Goal: Task Accomplishment & Management: Complete application form

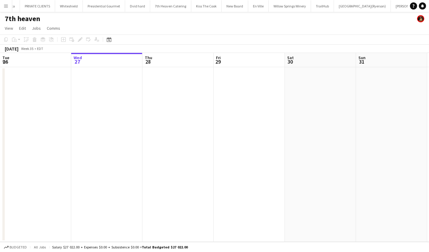
click at [9, 4] on button "Menu" at bounding box center [6, 6] width 12 height 12
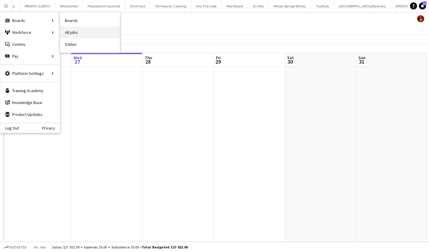
click at [88, 30] on link "All jobs" at bounding box center [90, 32] width 60 height 12
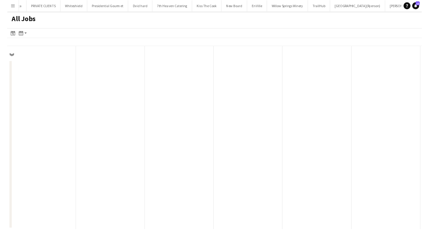
scroll to position [0, 142]
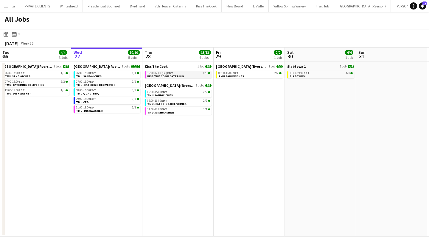
click at [176, 74] on div "16:00-02:00 (Fri) EDT 8/8" at bounding box center [178, 73] width 63 height 3
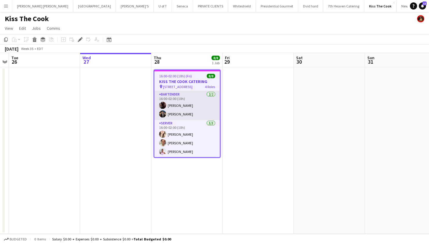
click at [196, 109] on app-card-role "BARTENDER 2/2 16:00-02:00 (10h) Joseph Ernesto Carlos Perez" at bounding box center [186, 105] width 65 height 29
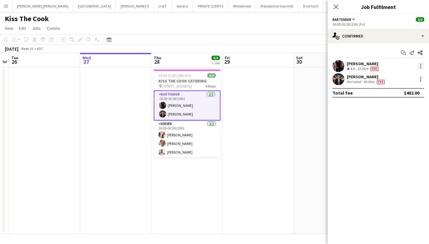
click at [419, 66] on div at bounding box center [420, 66] width 7 height 7
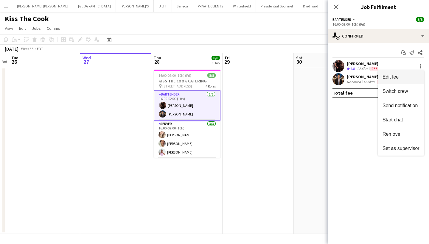
click at [406, 77] on span "Edit fee" at bounding box center [400, 76] width 37 height 5
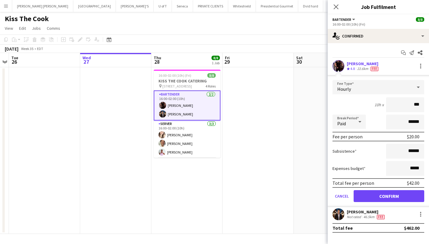
type input "**"
type input "***"
click at [422, 154] on input "******" at bounding box center [405, 151] width 38 height 15
type input "**"
type input "***"
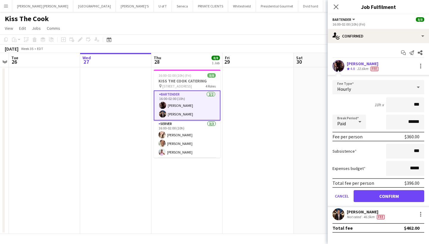
click at [412, 197] on button "Confirm" at bounding box center [388, 196] width 71 height 12
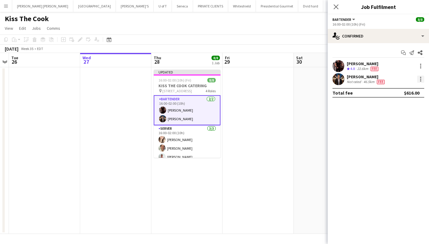
click at [419, 78] on div at bounding box center [420, 79] width 7 height 7
click at [406, 90] on span "Edit fee" at bounding box center [400, 90] width 37 height 5
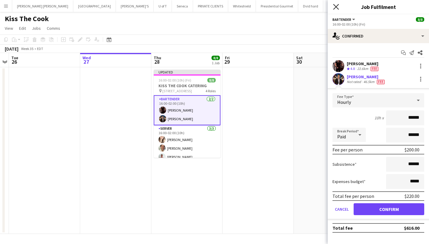
click at [335, 5] on icon "Close pop-in" at bounding box center [336, 7] width 6 height 6
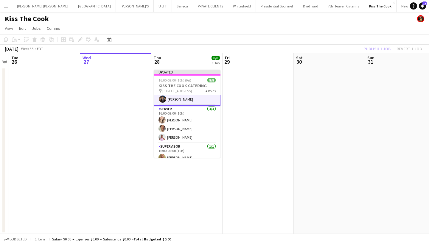
scroll to position [22, 0]
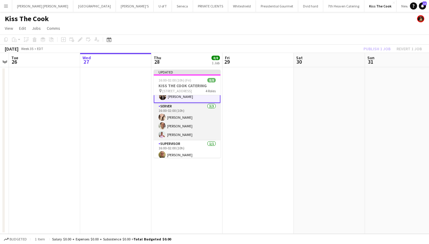
click at [193, 121] on app-card-role "SERVER 3/3 16:00-02:00 (10h) Dayanis Garcia Aguiar Axel Cano Vicky Stimac" at bounding box center [187, 122] width 67 height 38
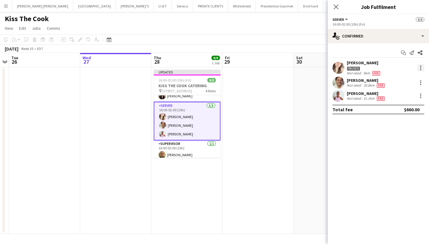
click at [422, 65] on div at bounding box center [420, 67] width 7 height 7
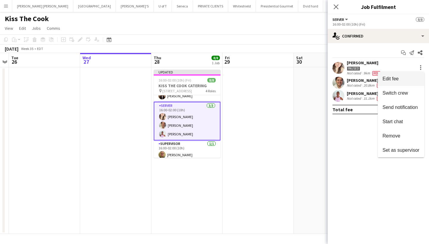
click at [408, 78] on span "Edit fee" at bounding box center [400, 78] width 37 height 5
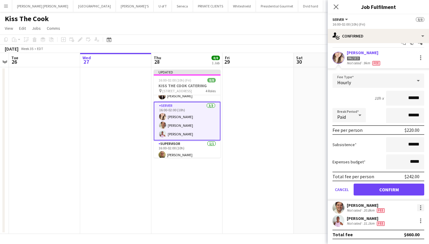
scroll to position [10, 0]
click at [420, 209] on div at bounding box center [420, 207] width 7 height 7
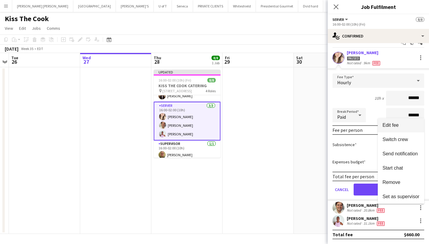
click at [407, 127] on span "Edit fee" at bounding box center [400, 125] width 37 height 5
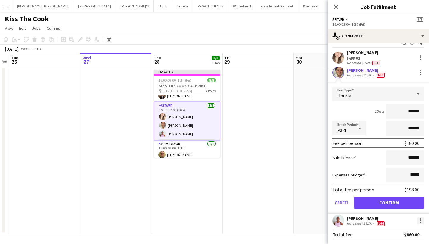
click at [419, 220] on div at bounding box center [420, 220] width 7 height 7
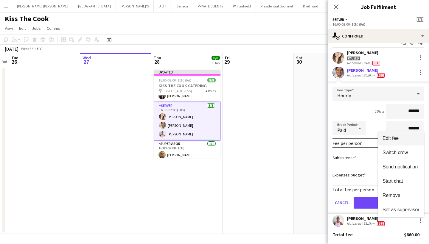
click at [403, 138] on span "Edit fee" at bounding box center [400, 138] width 37 height 5
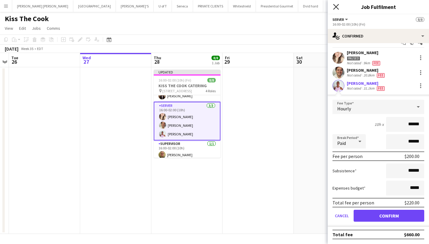
click at [335, 5] on icon "Close pop-in" at bounding box center [336, 7] width 6 height 6
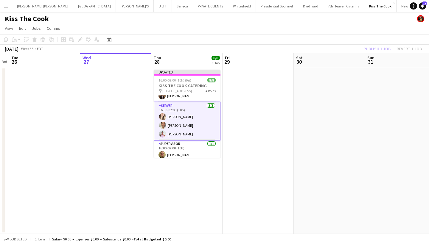
scroll to position [0, 205]
click at [185, 154] on app-card-role "SUPERVISOR 1/1 16:00-02:00 (10h) Ryan Rieck" at bounding box center [186, 151] width 67 height 20
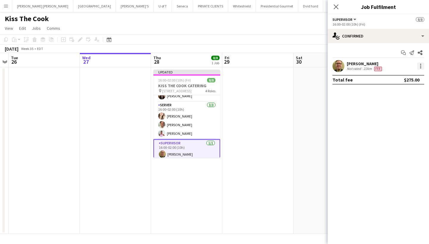
click at [421, 68] on div at bounding box center [420, 67] width 1 height 1
click at [411, 74] on button "Edit fee" at bounding box center [401, 77] width 46 height 14
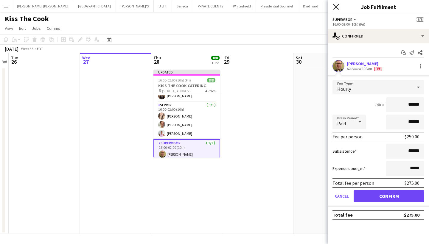
click at [335, 5] on icon "Close pop-in" at bounding box center [336, 7] width 6 height 6
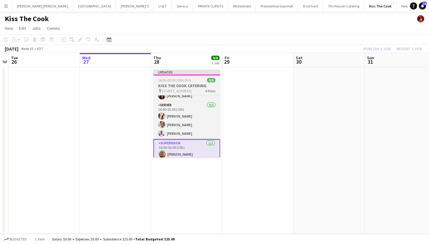
click at [178, 82] on span "16:00-02:00 (10h) (Fri)" at bounding box center [174, 80] width 33 height 4
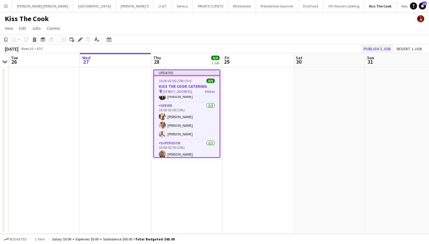
click at [373, 46] on button "Publish 1 job" at bounding box center [377, 49] width 32 height 8
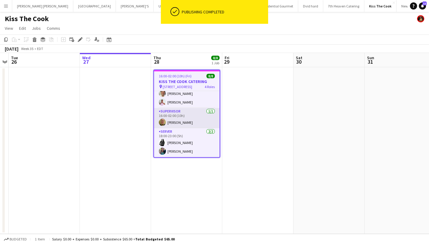
scroll to position [49, 0]
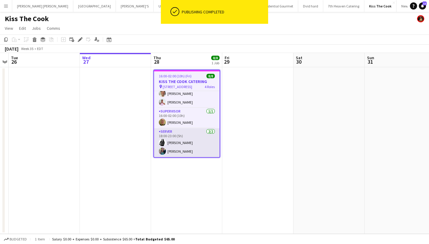
click at [186, 148] on app-card-role "SERVER 2/2 18:00-23:00 (5h) Perla Aquino Jasleen Kour" at bounding box center [186, 142] width 65 height 29
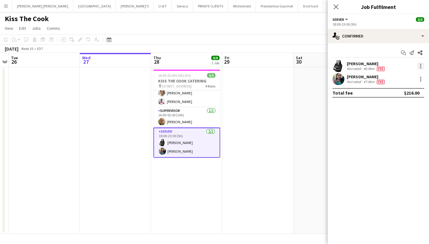
click at [421, 66] on div at bounding box center [420, 66] width 7 height 7
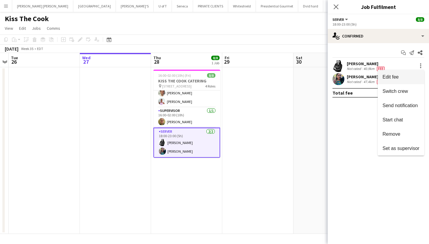
click at [413, 76] on span "Edit fee" at bounding box center [400, 76] width 37 height 5
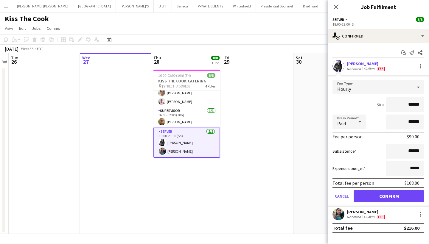
scroll to position [0, 0]
click at [420, 213] on div at bounding box center [420, 214] width 7 height 7
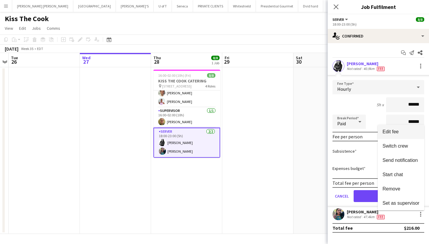
click at [400, 133] on span "Edit fee" at bounding box center [400, 131] width 37 height 5
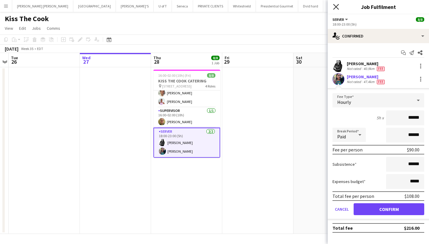
click at [336, 6] on icon at bounding box center [336, 7] width 6 height 6
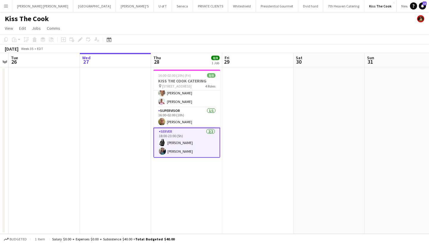
click at [6, 8] on app-icon "Menu" at bounding box center [6, 6] width 5 height 5
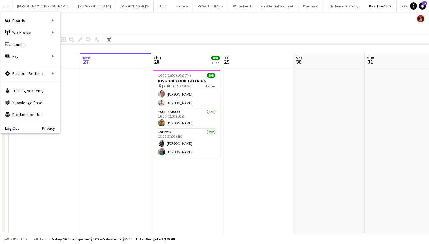
scroll to position [48, 0]
click at [85, 31] on link "All jobs" at bounding box center [90, 32] width 60 height 12
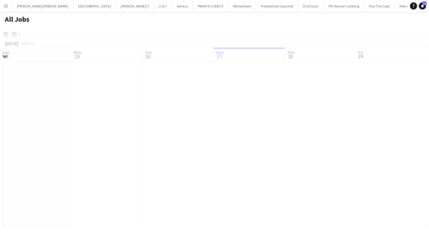
scroll to position [0, 142]
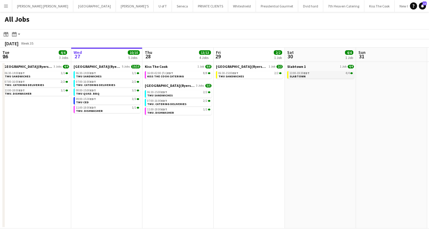
click at [306, 77] on link "13:00-19:30 EDT 4/4 SLABTOWN" at bounding box center [320, 74] width 63 height 7
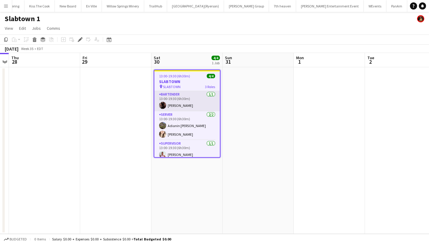
click at [191, 104] on app-card-role "BARTENDER 1/1 13:00-19:30 (6h30m) Joseph Ernesto" at bounding box center [186, 101] width 65 height 20
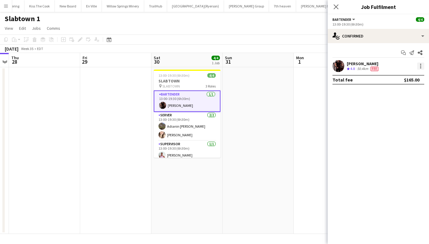
click at [419, 67] on div at bounding box center [420, 66] width 7 height 7
click at [406, 78] on span "Edit fee" at bounding box center [400, 76] width 37 height 5
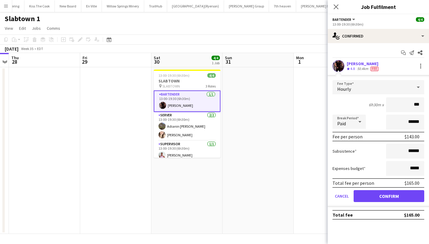
type input "**"
type input "***"
click at [422, 151] on input "******" at bounding box center [405, 151] width 38 height 15
type input "**"
type input "***"
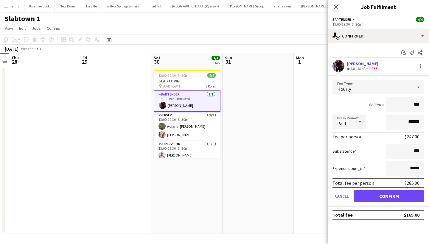
click at [403, 194] on button "Confirm" at bounding box center [388, 196] width 71 height 12
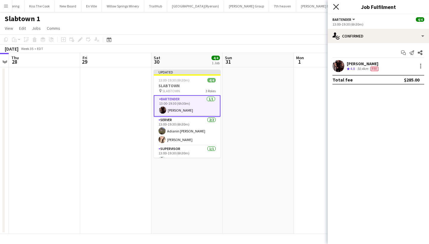
click at [336, 5] on icon "Close pop-in" at bounding box center [336, 7] width 6 height 6
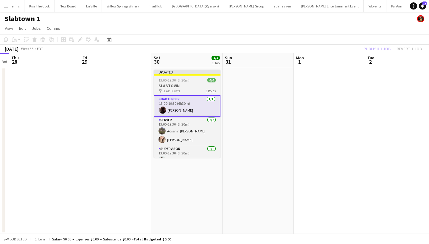
click at [190, 86] on h3 "SLABTOWN" at bounding box center [187, 85] width 67 height 5
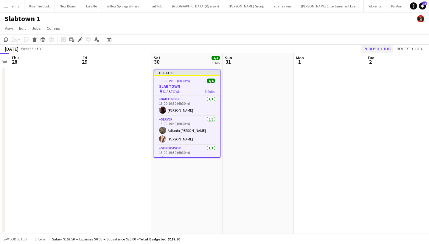
click at [379, 48] on button "Publish 1 job" at bounding box center [377, 49] width 32 height 8
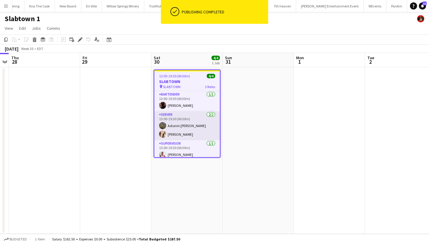
click at [196, 124] on app-card-role "SERVER 2/2 13:00-19:30 (6h30m) Adianin Leon Dayanis Garcia Aguiar" at bounding box center [186, 125] width 65 height 29
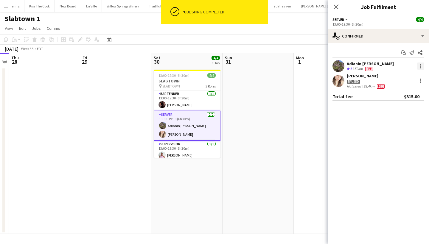
click at [420, 64] on div at bounding box center [420, 64] width 1 height 1
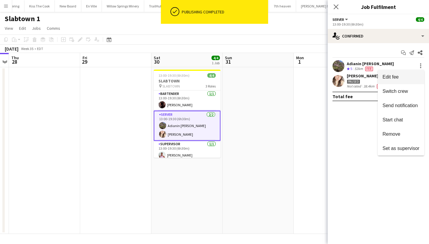
click at [414, 79] on span "Edit fee" at bounding box center [400, 76] width 37 height 5
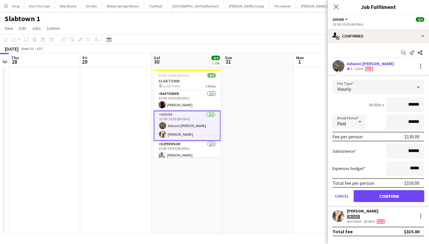
click at [194, 136] on app-card-role "SERVER 2/2 13:00-19:30 (6h30m) Adianin Leon Dayanis Garcia Aguiar" at bounding box center [187, 126] width 67 height 30
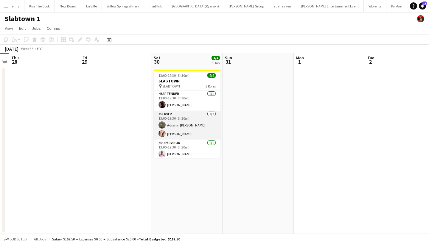
click at [194, 136] on app-card-role "SERVER 2/2 13:00-19:30 (6h30m) Adianin Leon Dayanis Garcia Aguiar" at bounding box center [187, 125] width 67 height 29
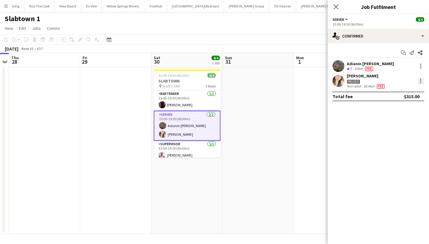
click at [418, 81] on div at bounding box center [420, 80] width 7 height 7
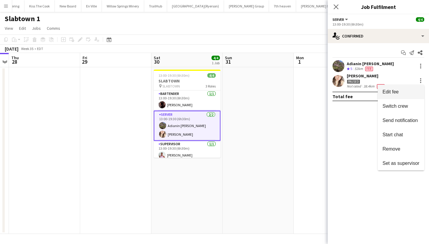
click at [407, 91] on span "Edit fee" at bounding box center [400, 91] width 37 height 5
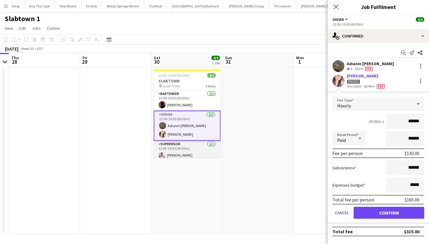
click at [197, 149] on app-card-role "SUPERVISOR 1/1 13:00-19:30 (6h30m) Vicky Stimac" at bounding box center [187, 151] width 67 height 20
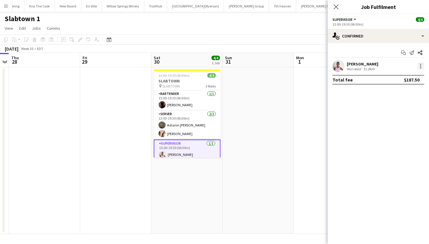
click at [419, 65] on div at bounding box center [420, 66] width 7 height 7
click at [401, 75] on span "Edit fee" at bounding box center [400, 76] width 37 height 5
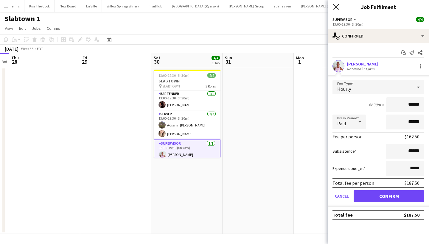
click at [335, 5] on icon "Close pop-in" at bounding box center [336, 7] width 6 height 6
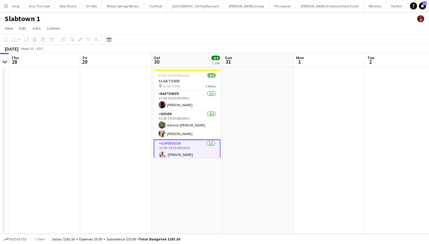
click at [7, 7] on app-icon "Menu" at bounding box center [6, 6] width 5 height 5
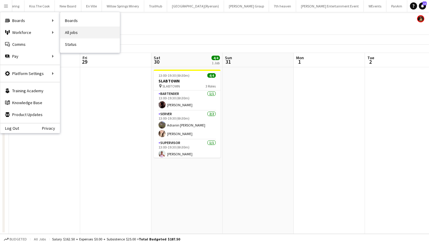
click at [91, 30] on link "All jobs" at bounding box center [90, 32] width 60 height 12
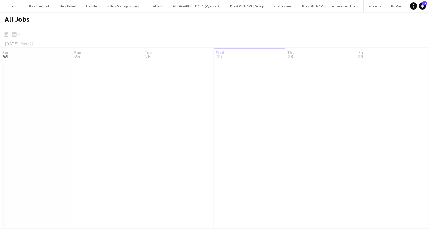
scroll to position [0, 142]
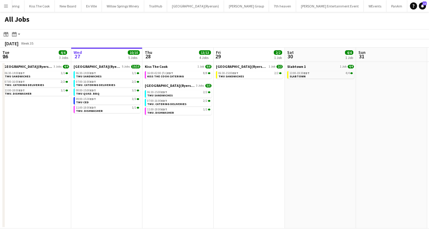
click at [5, 3] on button "Menu" at bounding box center [6, 6] width 12 height 12
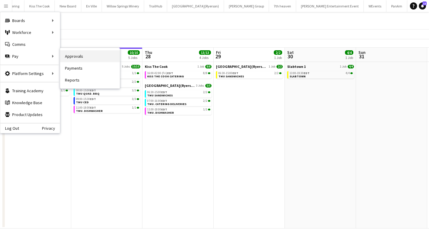
click at [82, 56] on link "Approvals" at bounding box center [90, 56] width 60 height 12
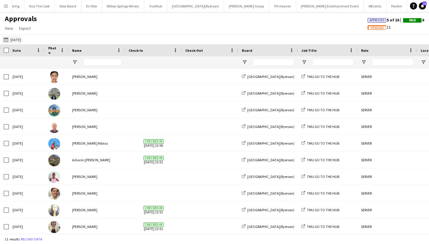
click at [6, 39] on app-icon "24-08-2025" at bounding box center [7, 39] width 7 height 5
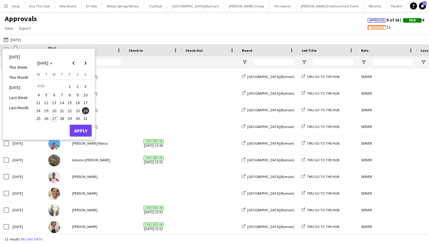
click at [69, 99] on span "15" at bounding box center [69, 102] width 7 height 7
click at [53, 115] on span "27" at bounding box center [54, 118] width 7 height 7
click at [87, 132] on button "Apply" at bounding box center [81, 131] width 22 height 12
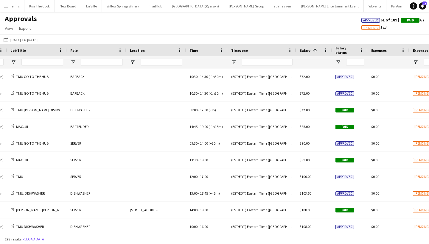
click at [342, 52] on span "Salary status" at bounding box center [345, 50] width 21 height 9
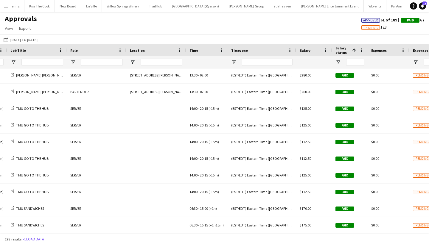
click at [303, 52] on span "Salary" at bounding box center [305, 50] width 11 height 4
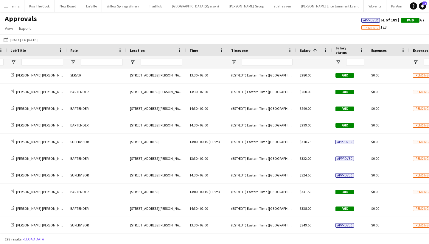
click at [4, 6] on app-icon "Menu" at bounding box center [6, 6] width 5 height 5
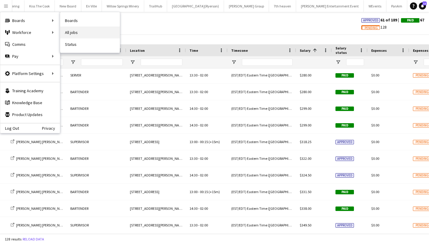
click at [70, 28] on link "All jobs" at bounding box center [90, 32] width 60 height 12
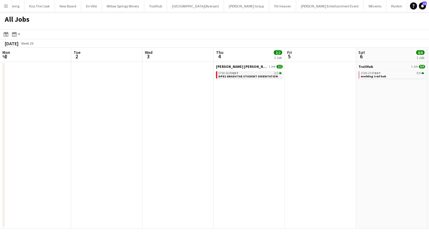
click at [234, 75] on span "DPES GRADUTAE STUDENT ORIENTATION" at bounding box center [248, 76] width 60 height 4
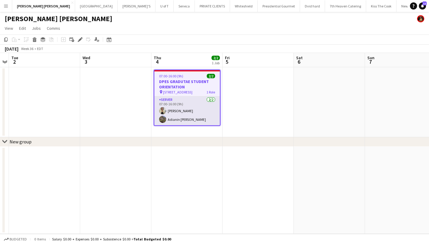
click at [188, 114] on app-card-role "SERVER 2/2 07:00-16:00 (9h) Maira Garcia Adianin Leon" at bounding box center [186, 110] width 65 height 29
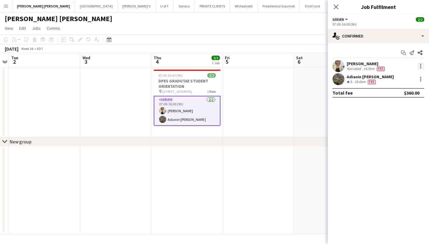
click at [422, 65] on div at bounding box center [420, 66] width 7 height 7
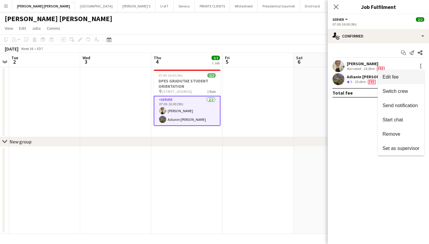
click at [336, 6] on div at bounding box center [214, 122] width 429 height 244
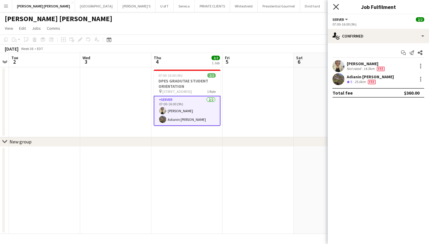
click at [336, 6] on icon "Close pop-in" at bounding box center [336, 7] width 6 height 6
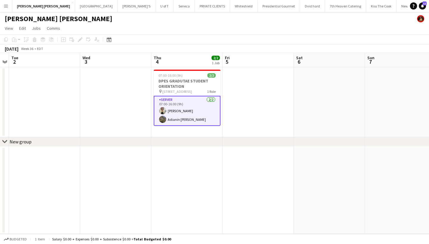
click at [6, 7] on app-icon "Menu" at bounding box center [6, 6] width 5 height 5
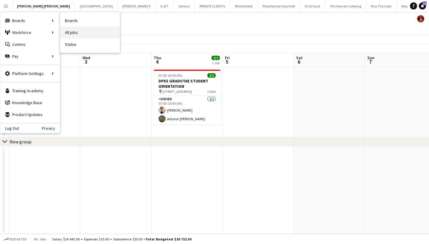
click at [88, 31] on link "All jobs" at bounding box center [90, 32] width 60 height 12
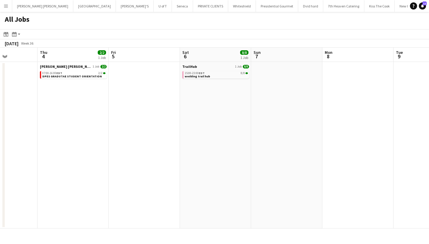
scroll to position [0, 177]
click at [212, 75] on link "15:00-23:00 EDT 8/8 wedding trail hub" at bounding box center [215, 74] width 63 height 7
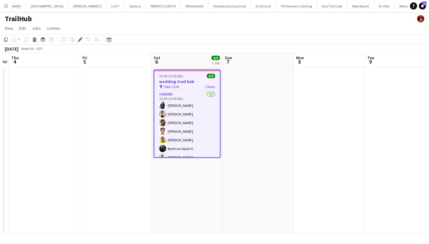
click at [3, 5] on button "Menu" at bounding box center [6, 6] width 12 height 12
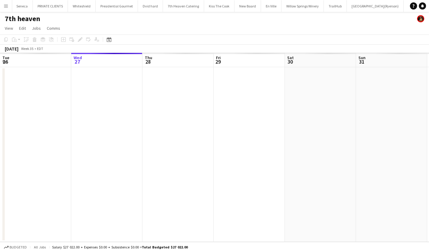
scroll to position [0, 173]
click at [6, 7] on app-icon "Menu" at bounding box center [6, 6] width 5 height 5
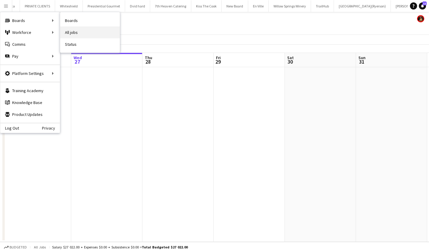
click at [85, 33] on link "All jobs" at bounding box center [90, 32] width 60 height 12
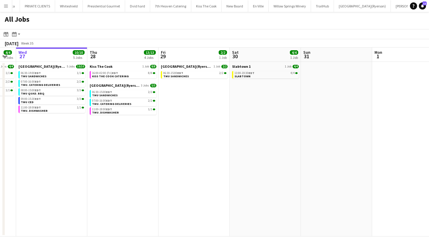
scroll to position [0, 199]
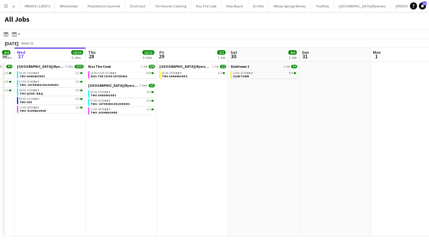
click at [4, 6] on app-icon "Menu" at bounding box center [6, 6] width 5 height 5
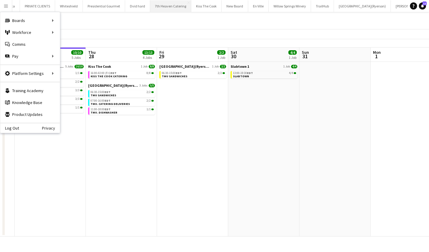
click at [150, 4] on button "7th Heaven Catering Close" at bounding box center [170, 6] width 41 height 12
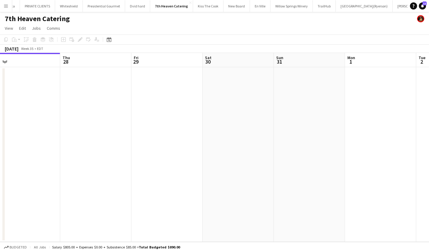
scroll to position [0, 238]
click at [215, 120] on app-date-cell at bounding box center [224, 154] width 71 height 175
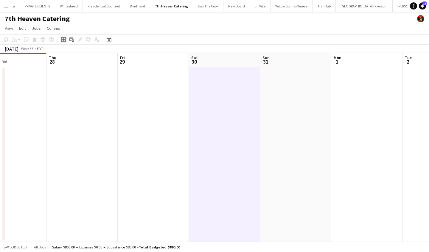
click at [63, 39] on icon at bounding box center [63, 39] width 3 height 3
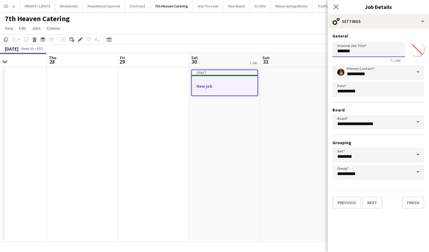
click at [374, 53] on input "*******" at bounding box center [368, 49] width 73 height 15
type input "*"
type input "**********"
click at [414, 50] on input "*******" at bounding box center [416, 49] width 21 height 21
click at [416, 52] on input "*******" at bounding box center [416, 49] width 21 height 21
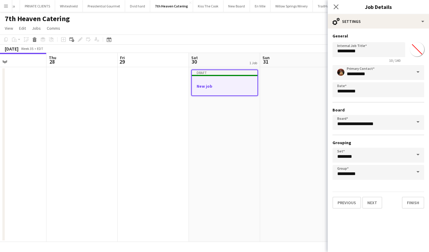
type input "*******"
click at [374, 202] on button "Next" at bounding box center [372, 203] width 20 height 12
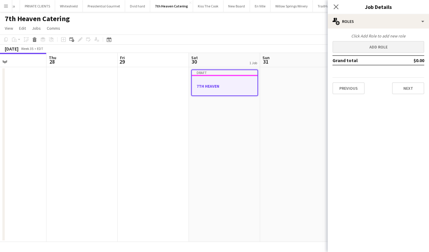
click at [384, 49] on button "Add role" at bounding box center [378, 47] width 92 height 12
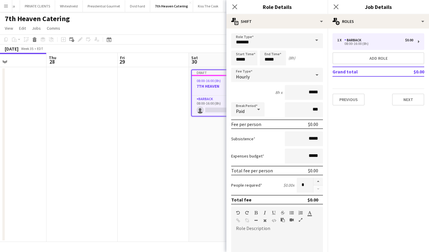
click at [316, 41] on span at bounding box center [316, 40] width 13 height 14
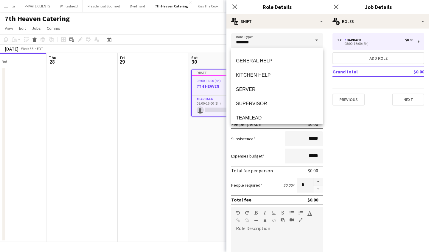
scroll to position [97, 0]
click at [267, 101] on span "SUPERVISOR" at bounding box center [277, 104] width 82 height 6
type input "**********"
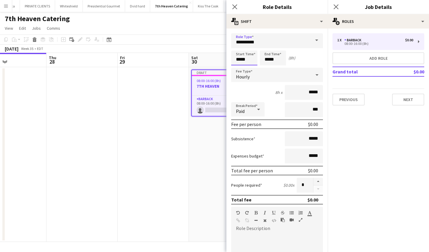
click at [253, 61] on input "*****" at bounding box center [244, 58] width 26 height 15
click at [235, 45] on div at bounding box center [238, 48] width 12 height 6
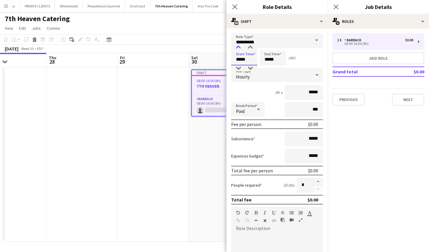
click at [235, 45] on div at bounding box center [238, 48] width 12 height 6
click at [250, 46] on div at bounding box center [250, 48] width 12 height 6
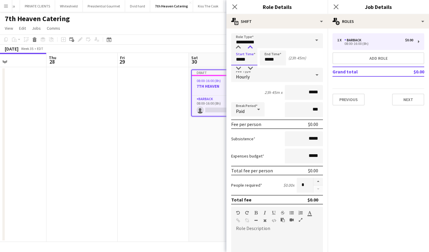
type input "*****"
click at [250, 46] on div at bounding box center [250, 48] width 12 height 6
click at [281, 61] on input "*****" at bounding box center [273, 58] width 26 height 15
click at [267, 66] on div at bounding box center [267, 68] width 12 height 6
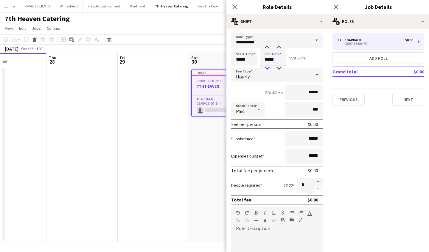
click at [267, 66] on div at bounding box center [267, 68] width 12 height 6
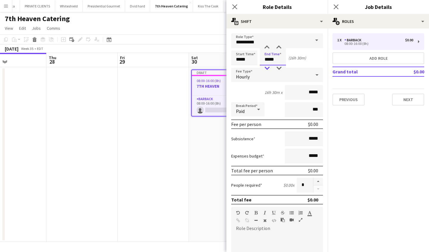
click at [267, 66] on div at bounding box center [267, 68] width 12 height 6
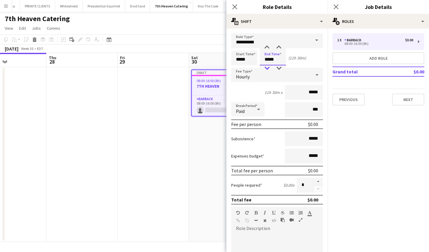
click at [267, 66] on div at bounding box center [267, 68] width 12 height 6
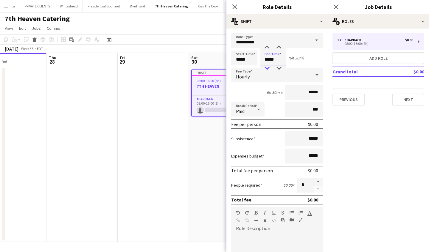
click at [267, 66] on div at bounding box center [267, 68] width 12 height 6
click at [279, 47] on div at bounding box center [279, 48] width 12 height 6
type input "*****"
click at [279, 47] on div at bounding box center [279, 48] width 12 height 6
click at [406, 99] on button "Next" at bounding box center [408, 100] width 32 height 12
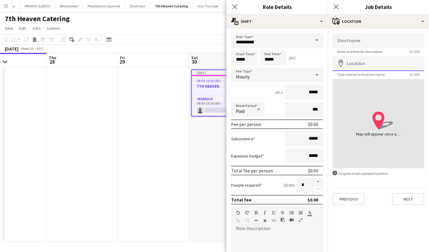
click at [376, 64] on input "Location" at bounding box center [378, 63] width 92 height 15
type input "**********"
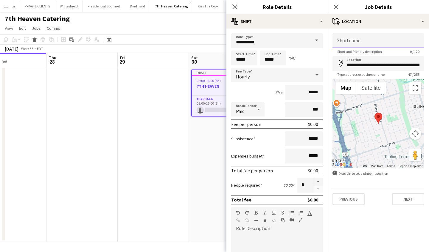
click at [365, 38] on input "Shortname" at bounding box center [378, 40] width 92 height 15
type input "**********"
click at [336, 6] on icon at bounding box center [336, 7] width 6 height 6
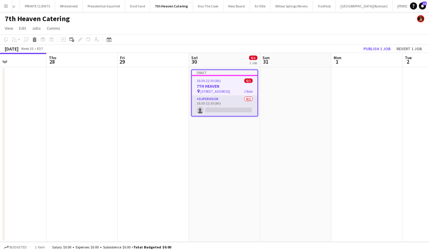
click at [226, 111] on app-card-role "SUPERVISOR 0/1 16:30-22:30 (6h) single-neutral-actions" at bounding box center [224, 106] width 65 height 20
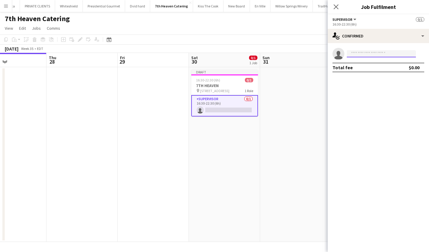
click at [369, 54] on input at bounding box center [381, 53] width 69 height 7
type input "****"
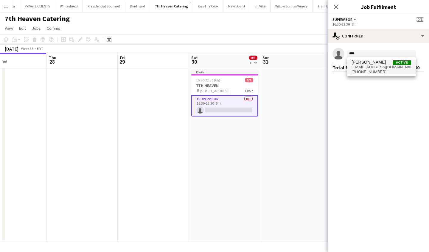
click at [372, 65] on span "[EMAIL_ADDRESS][DOMAIN_NAME]" at bounding box center [381, 67] width 60 height 5
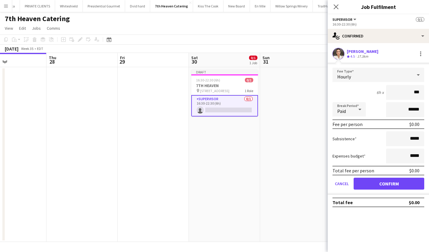
type input "**"
type input "***"
click at [367, 181] on button "Confirm" at bounding box center [388, 184] width 71 height 12
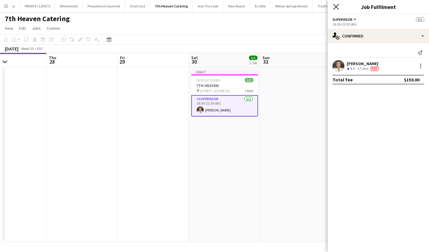
click at [335, 6] on icon at bounding box center [336, 7] width 6 height 6
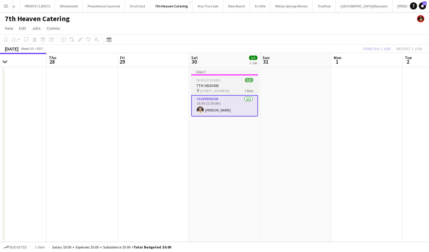
click at [232, 80] on div "16:30-22:30 (6h) 1/1" at bounding box center [224, 80] width 67 height 4
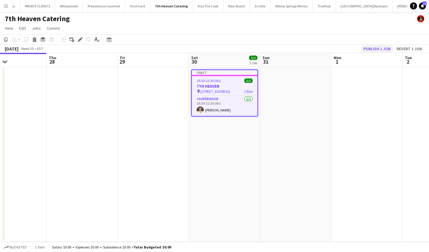
click at [376, 49] on button "Publish 1 job" at bounding box center [377, 49] width 32 height 8
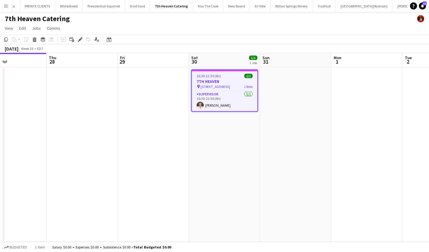
click at [208, 85] on span "[STREET_ADDRESS]" at bounding box center [214, 87] width 29 height 4
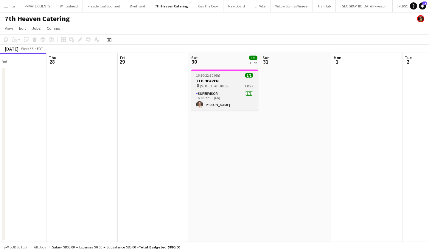
click at [208, 85] on span "[STREET_ADDRESS]" at bounding box center [214, 86] width 29 height 4
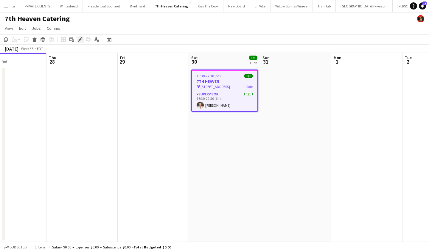
click at [79, 37] on div "Edit" at bounding box center [80, 39] width 7 height 7
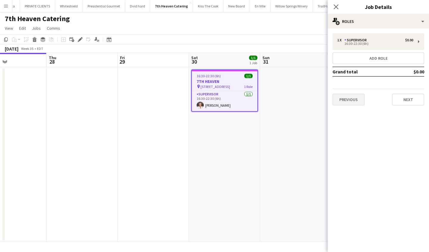
click at [348, 100] on button "Previous" at bounding box center [348, 100] width 32 height 12
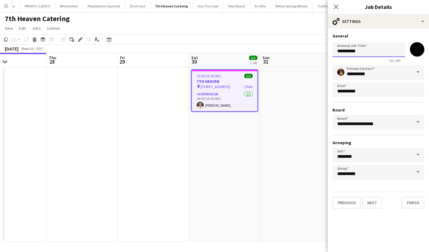
click at [371, 51] on input "**********" at bounding box center [368, 49] width 73 height 15
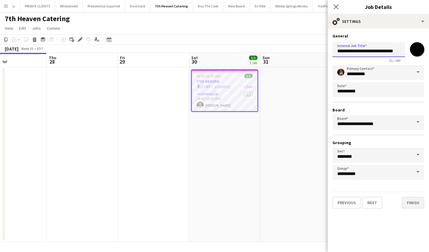
type input "**********"
click at [412, 203] on button "Finish" at bounding box center [413, 203] width 22 height 12
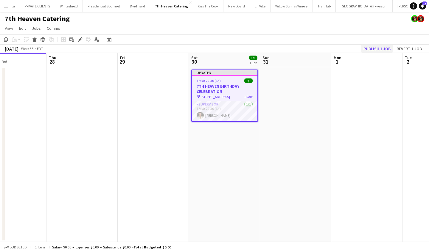
click at [383, 49] on button "Publish 1 job" at bounding box center [377, 49] width 32 height 8
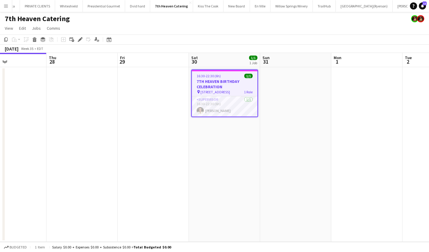
click at [4, 7] on app-icon "Menu" at bounding box center [6, 6] width 5 height 5
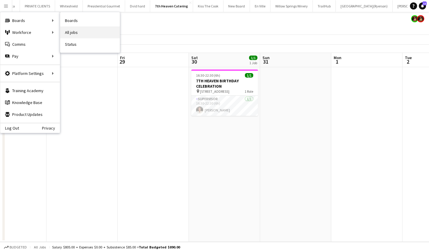
click at [88, 34] on link "All jobs" at bounding box center [90, 32] width 60 height 12
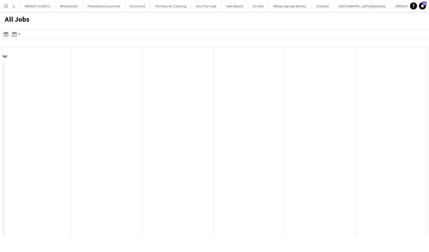
scroll to position [0, 142]
